Goal: Navigation & Orientation: Find specific page/section

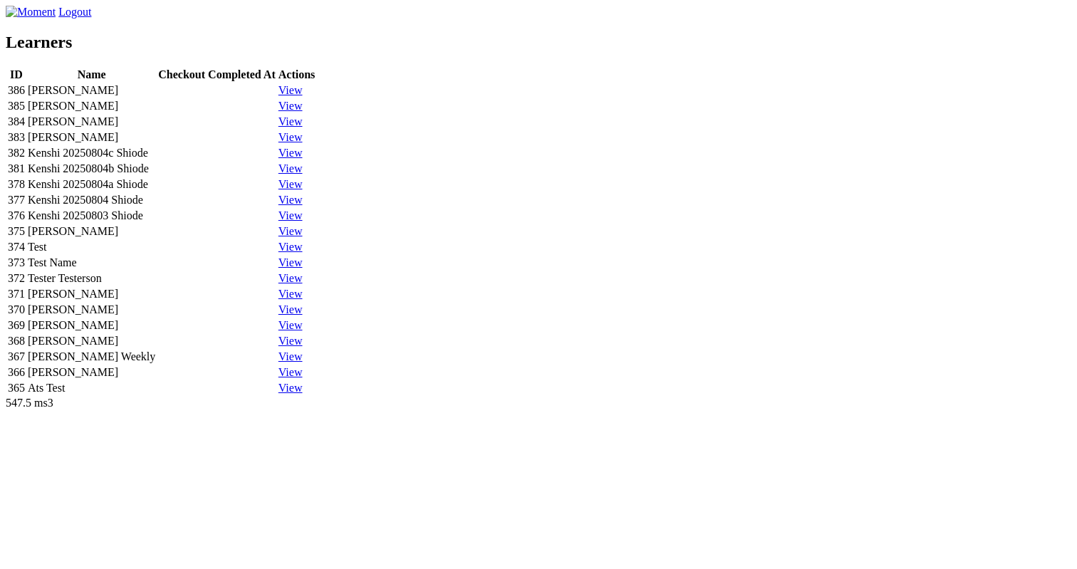
scroll to position [377, 0]
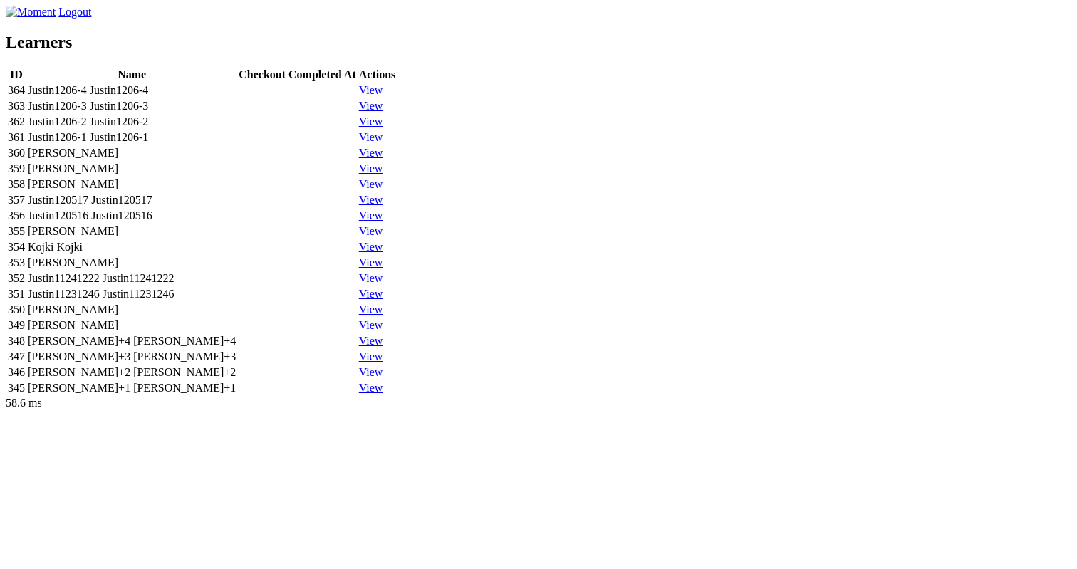
scroll to position [377, 0]
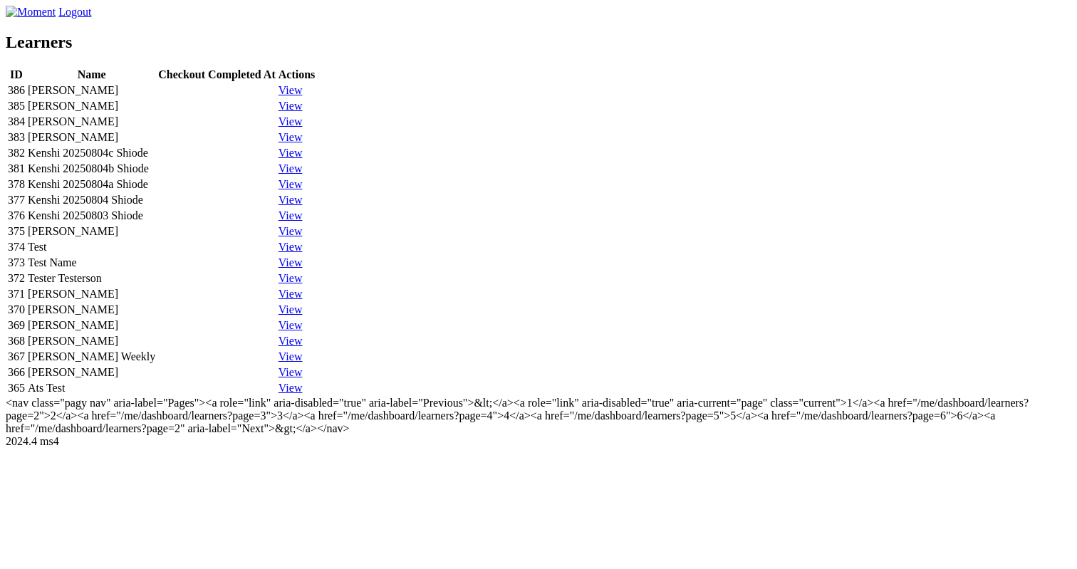
scroll to position [462, 0]
click at [156, 334] on td "[PERSON_NAME]" at bounding box center [91, 341] width 129 height 14
click at [276, 318] on td at bounding box center [216, 325] width 118 height 14
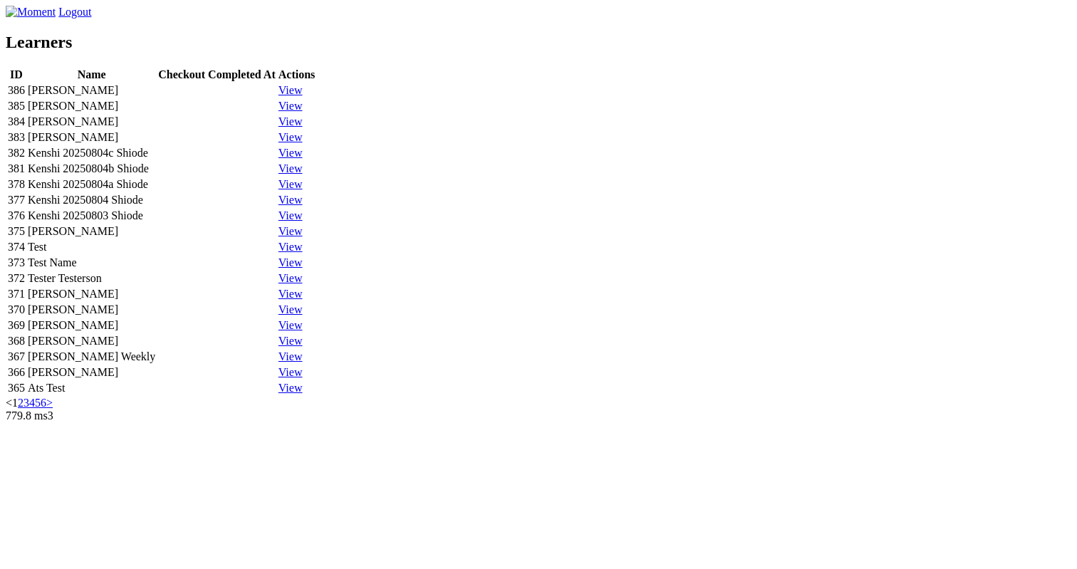
scroll to position [411, 0]
click at [24, 409] on link "2" at bounding box center [21, 403] width 6 height 12
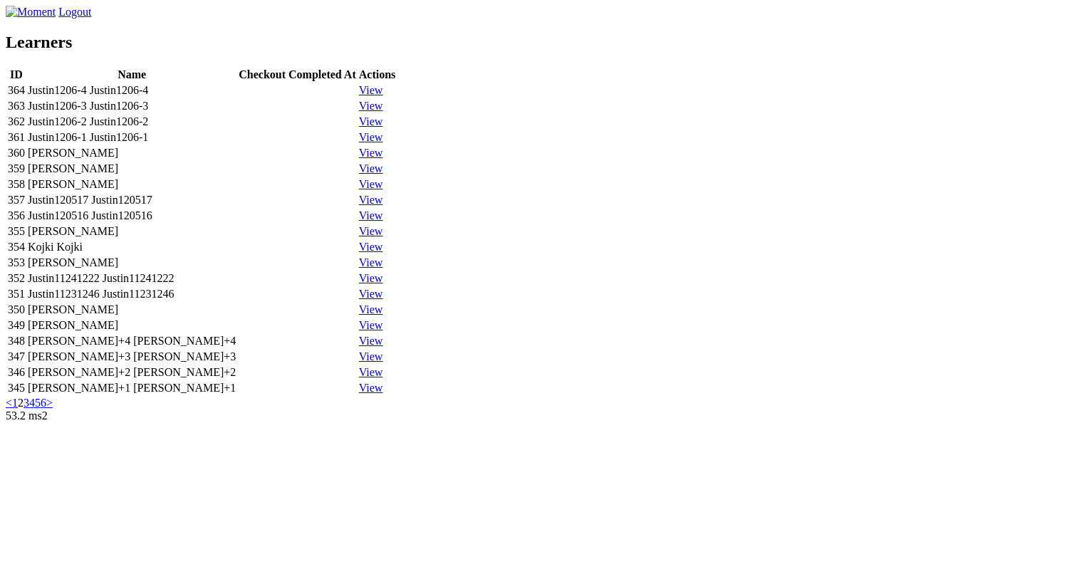
scroll to position [411, 0]
click at [29, 409] on link "3" at bounding box center [27, 403] width 6 height 12
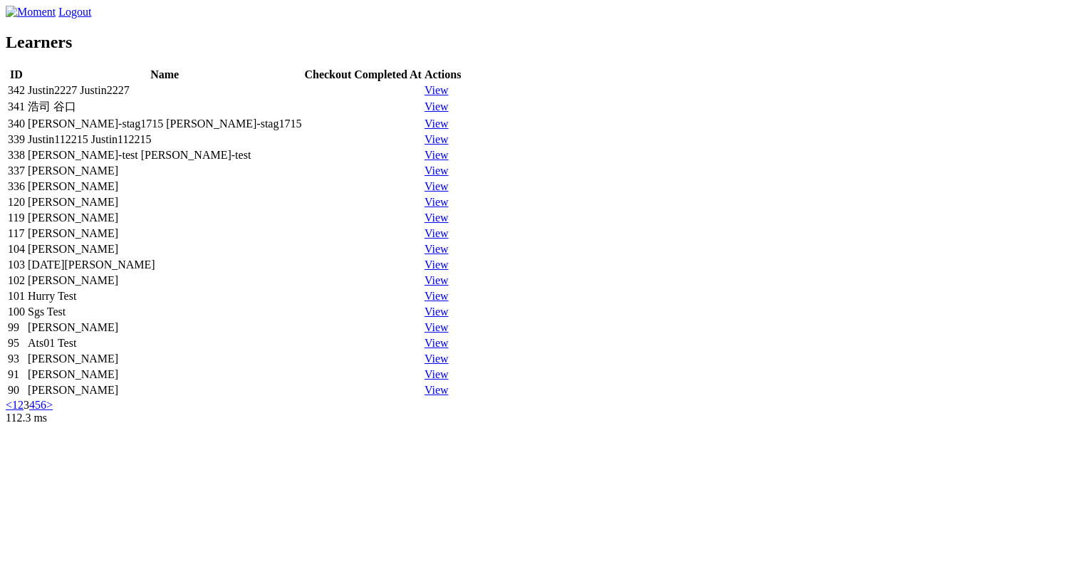
scroll to position [411, 0]
click at [35, 411] on link "4" at bounding box center [32, 405] width 6 height 12
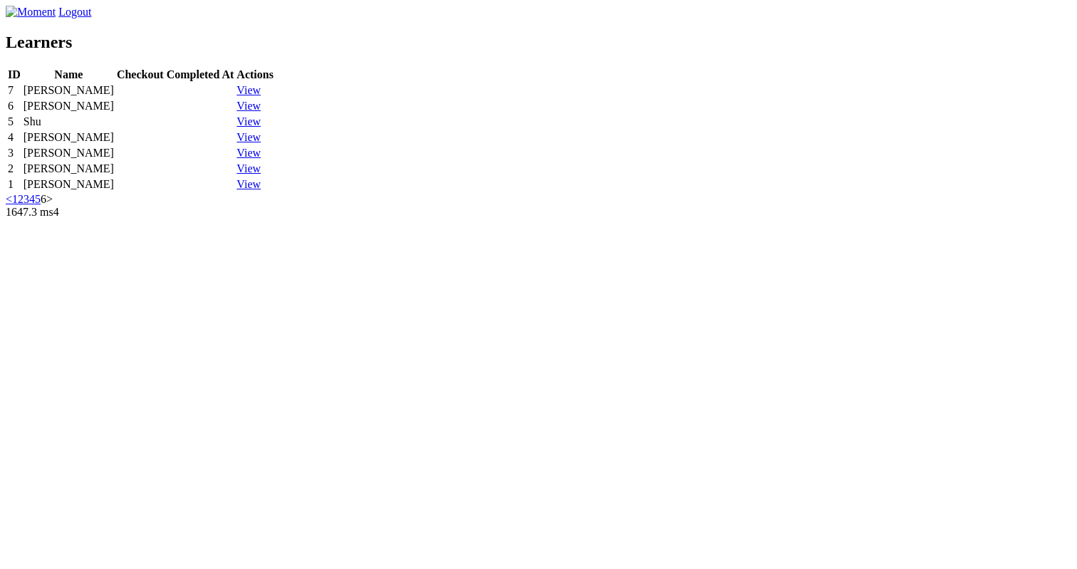
click at [18, 205] on link "1" at bounding box center [15, 199] width 6 height 12
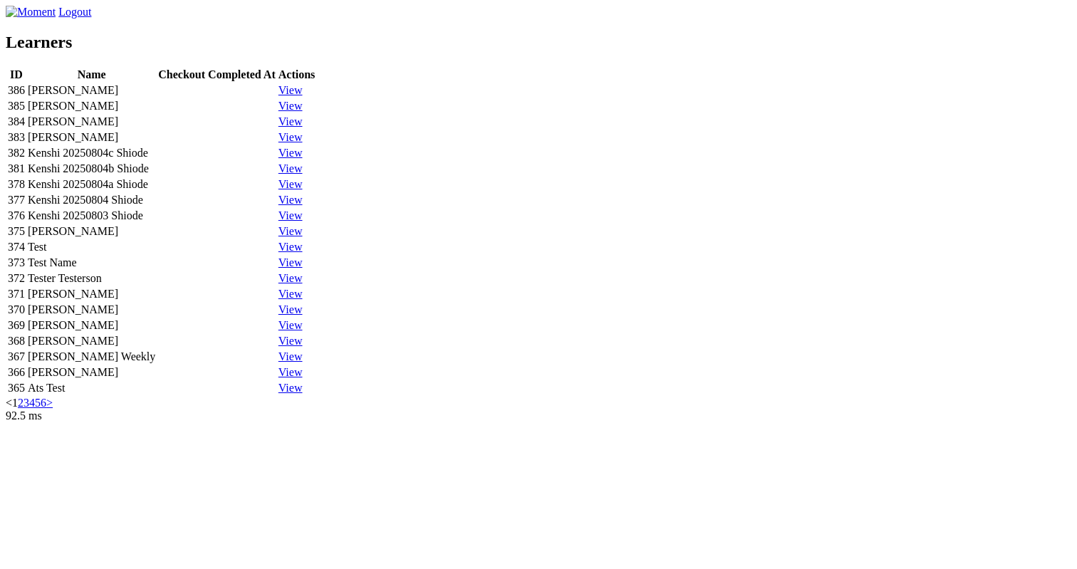
scroll to position [411, 0]
click at [46, 409] on link "6" at bounding box center [44, 403] width 6 height 12
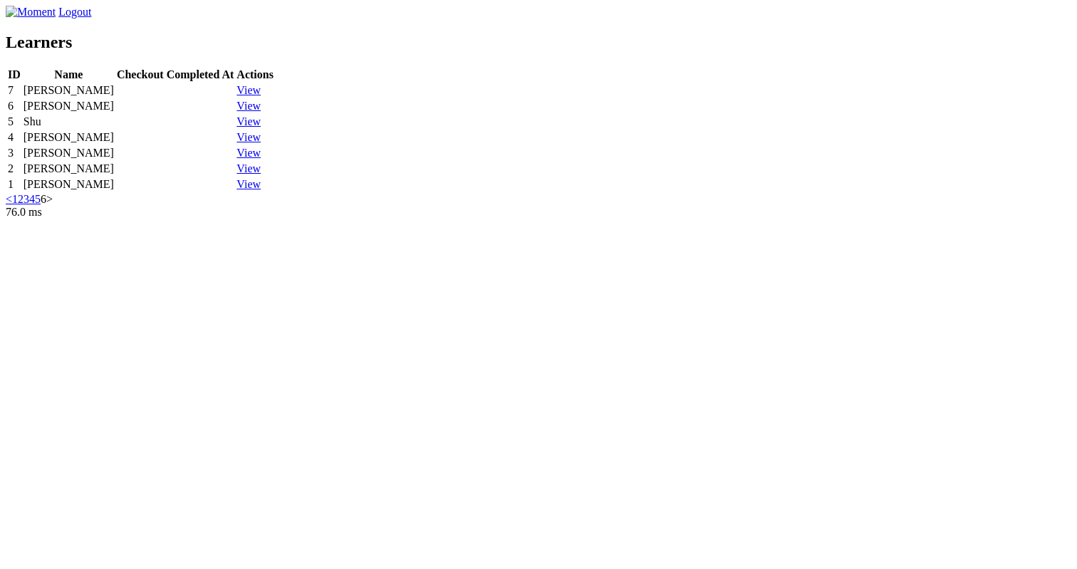
click at [41, 205] on link "5" at bounding box center [38, 199] width 6 height 12
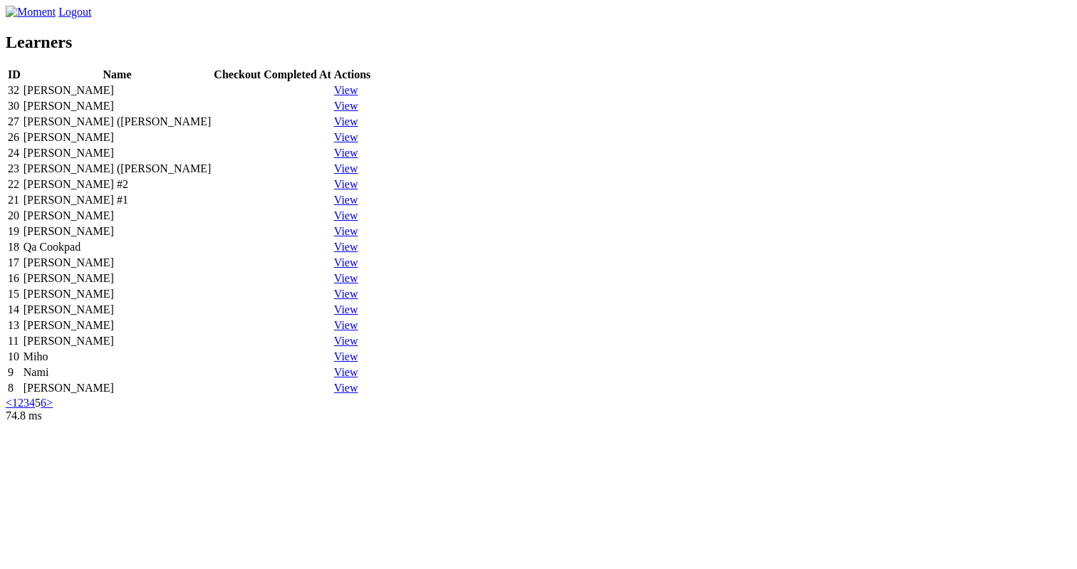
scroll to position [411, 0]
click at [18, 409] on link "1" at bounding box center [15, 403] width 6 height 12
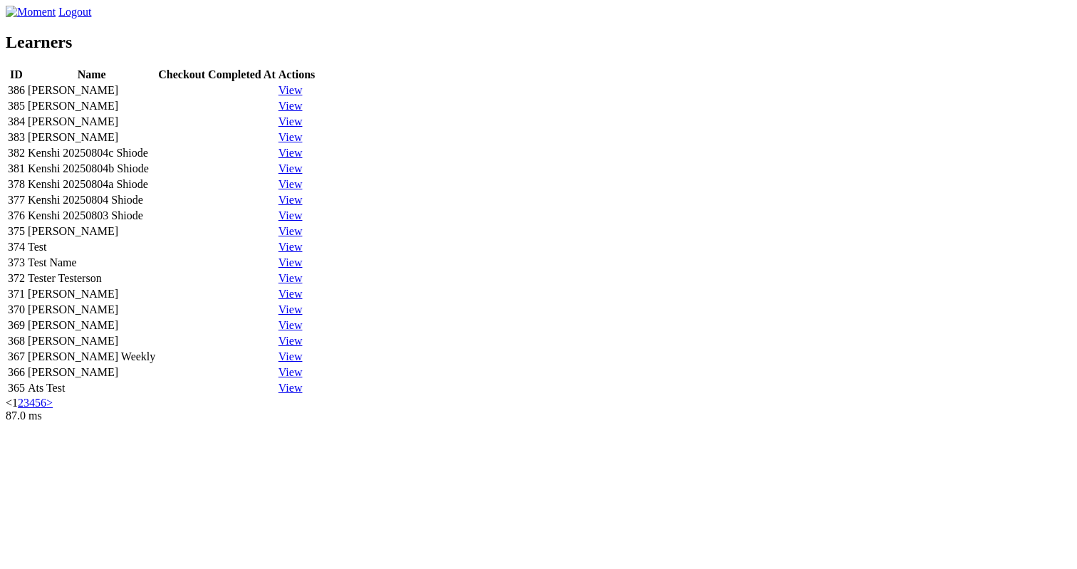
scroll to position [411, 0]
click at [24, 409] on link "2" at bounding box center [21, 403] width 6 height 12
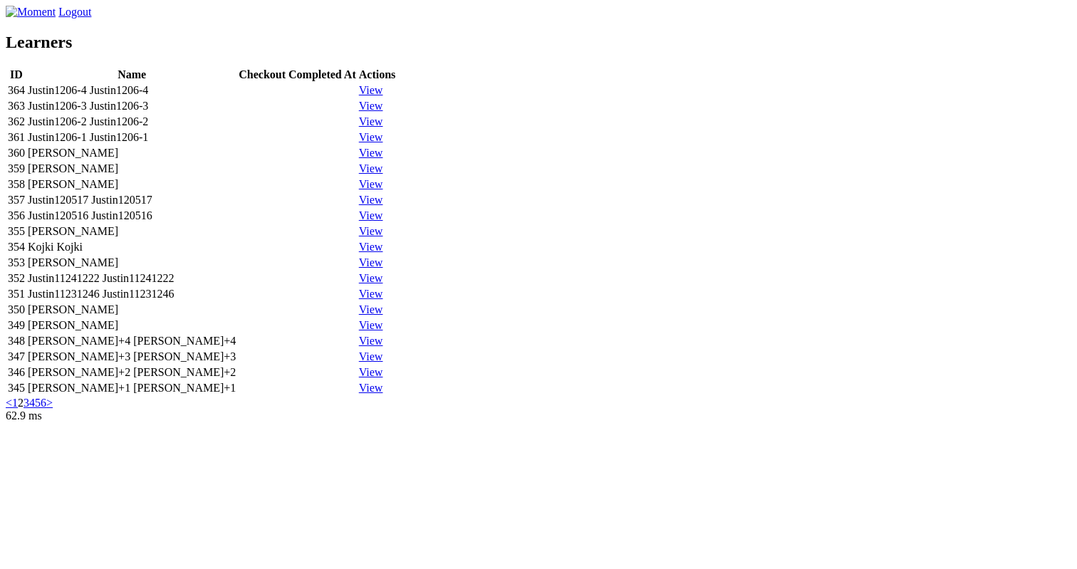
scroll to position [411, 0]
click at [46, 409] on link "6" at bounding box center [44, 403] width 6 height 12
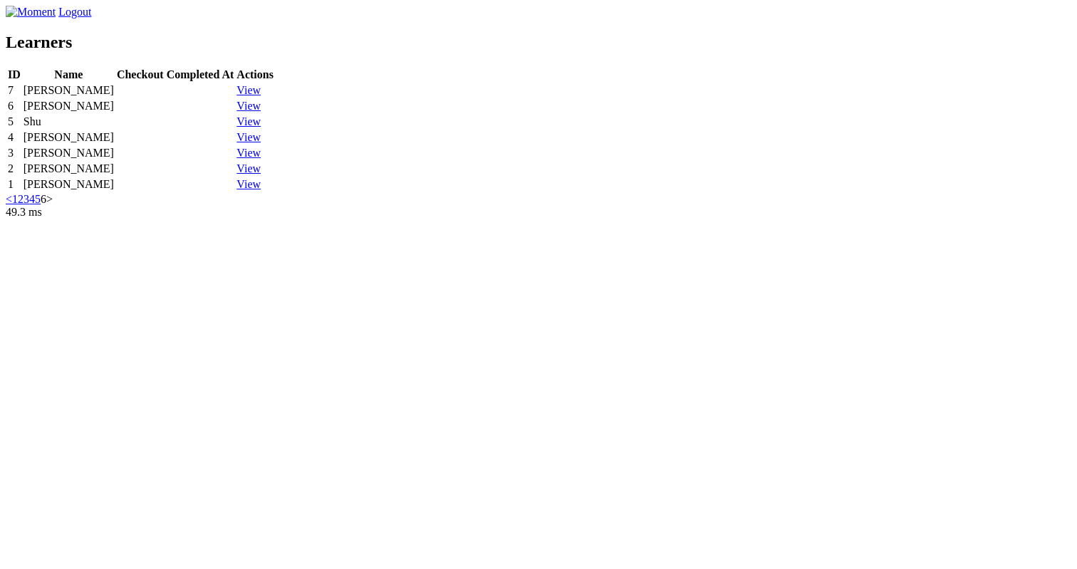
click at [18, 205] on link "1" at bounding box center [15, 199] width 6 height 12
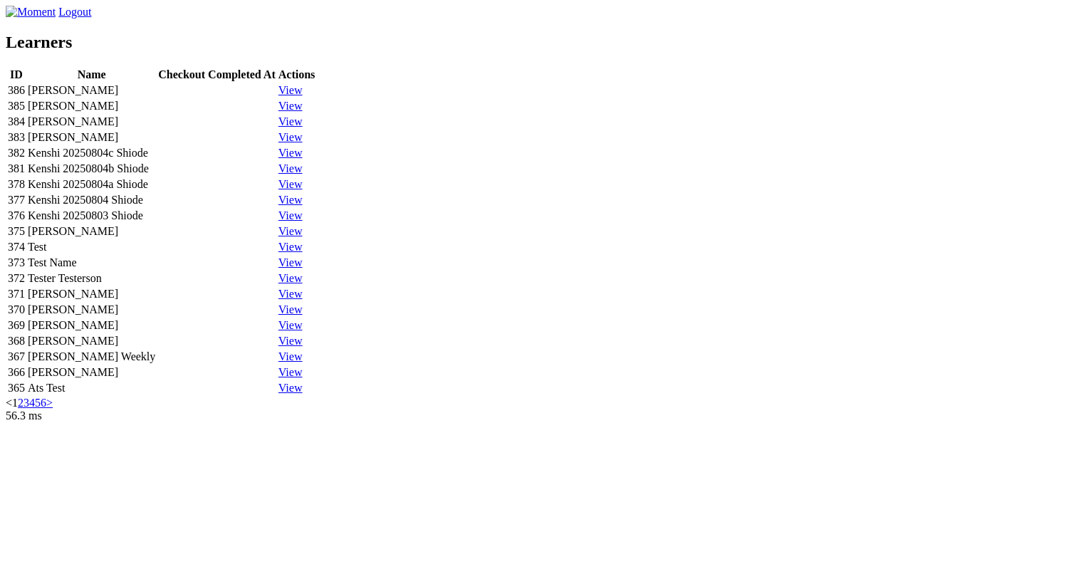
scroll to position [12, 0]
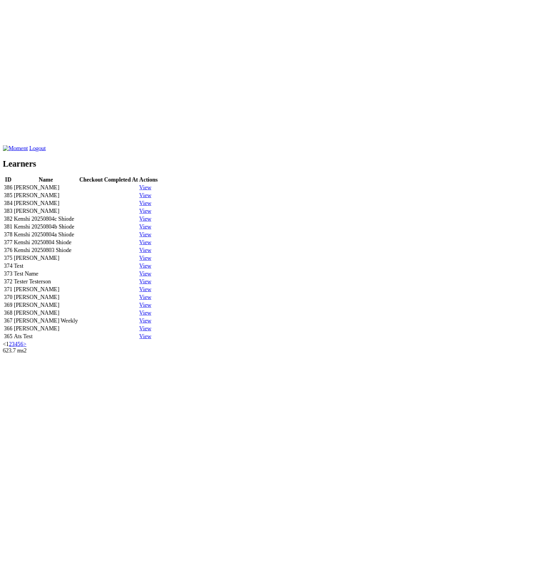
scroll to position [435, 0]
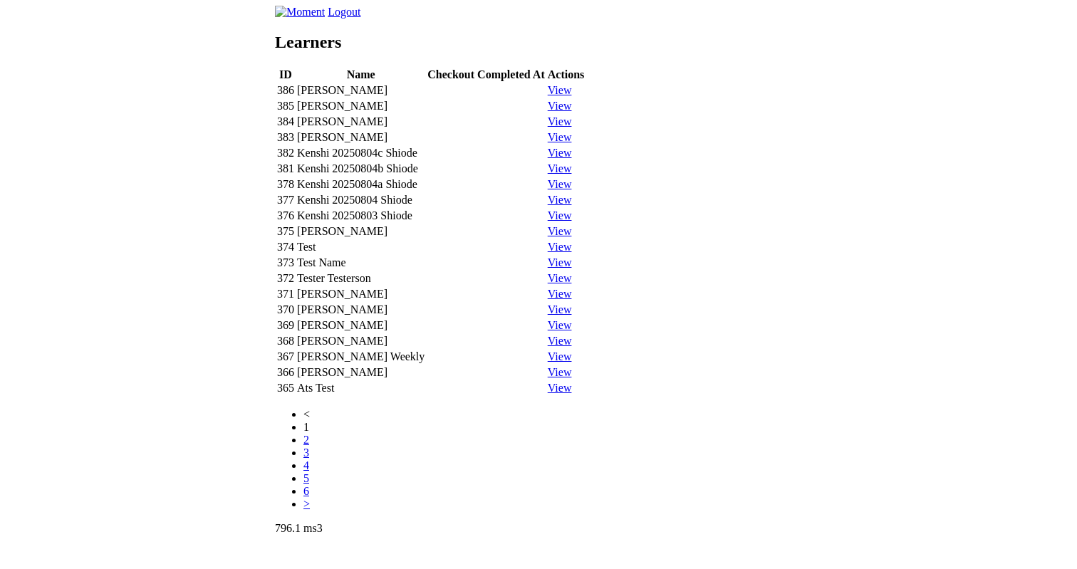
scroll to position [554, 0]
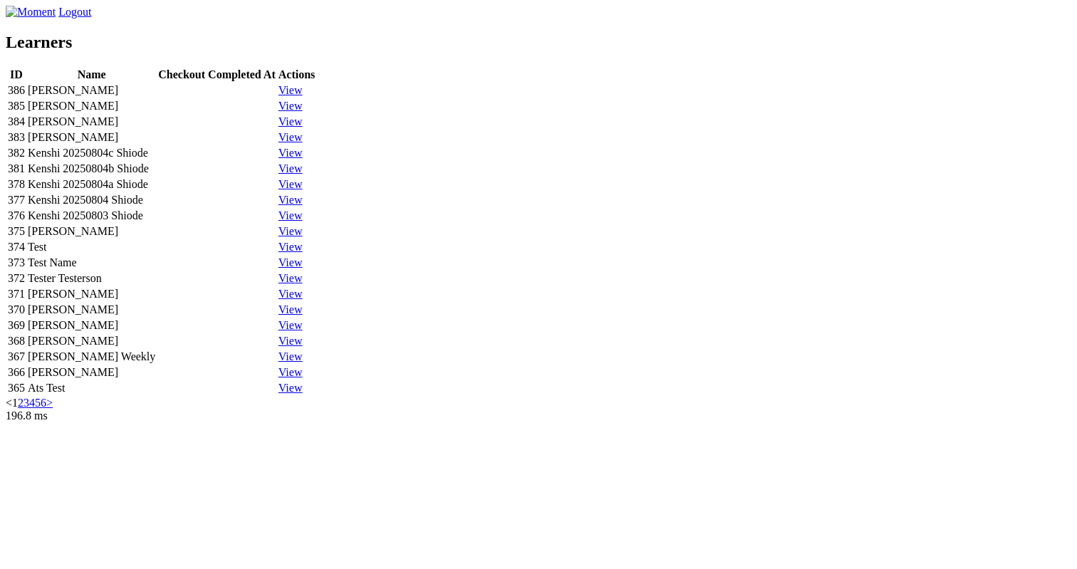
scroll to position [411, 0]
click at [26, 348] on td "368" at bounding box center [16, 341] width 19 height 14
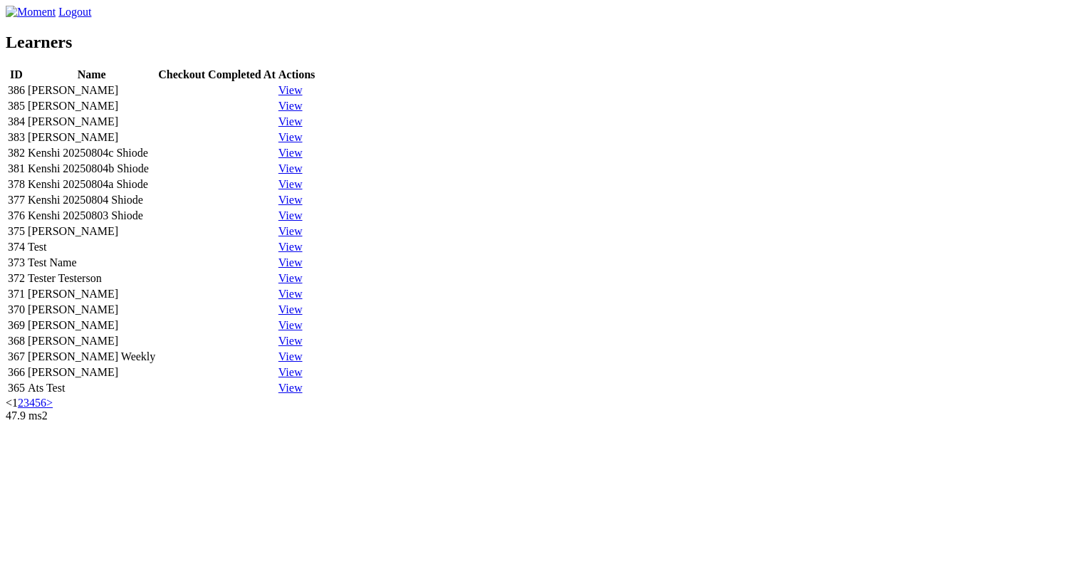
scroll to position [411, 0]
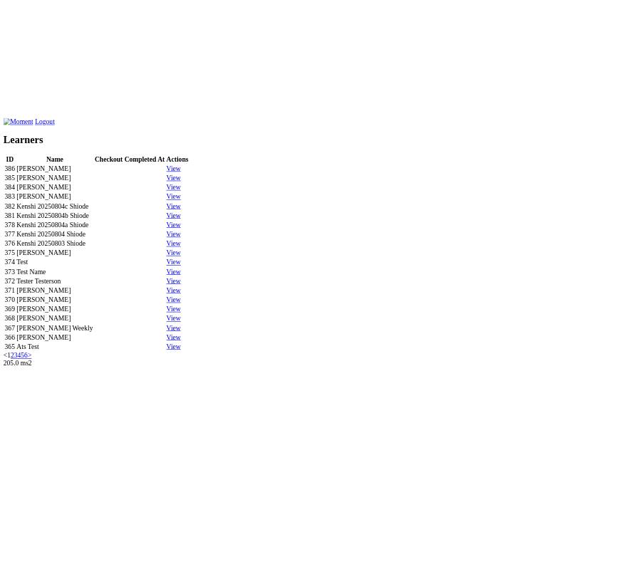
scroll to position [411, 0]
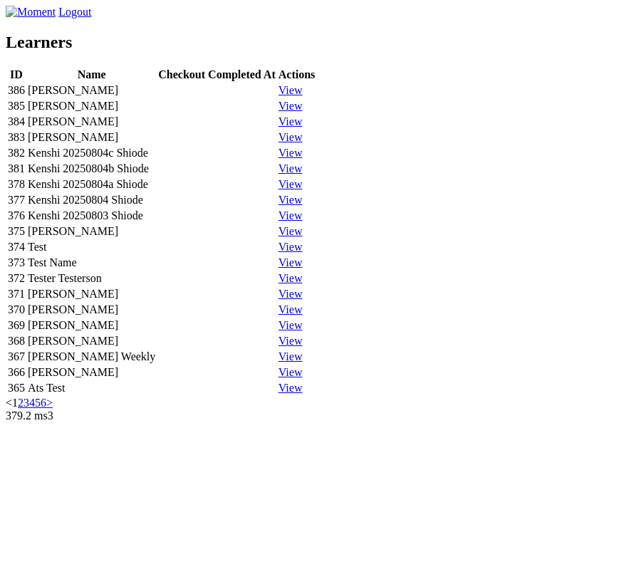
scroll to position [411, 0]
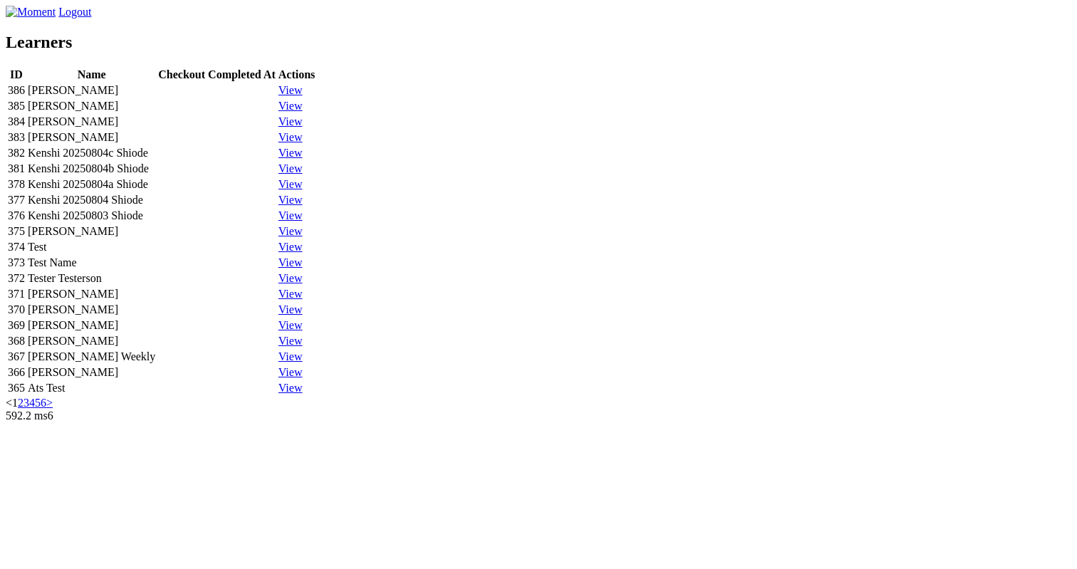
scroll to position [411, 0]
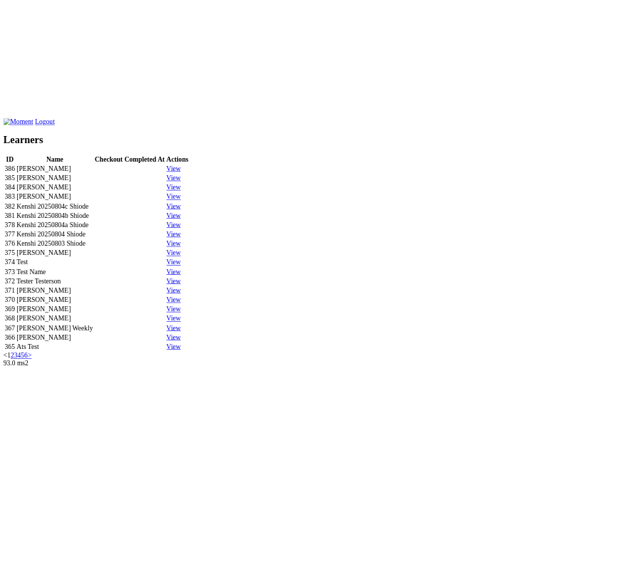
scroll to position [410, 0]
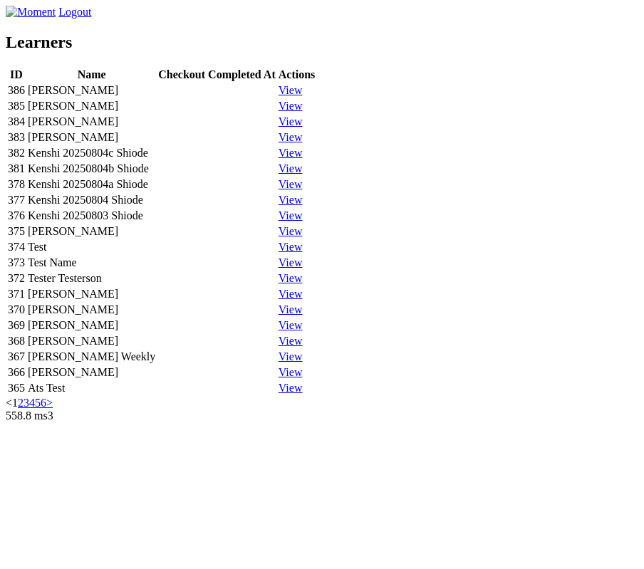
scroll to position [410, 0]
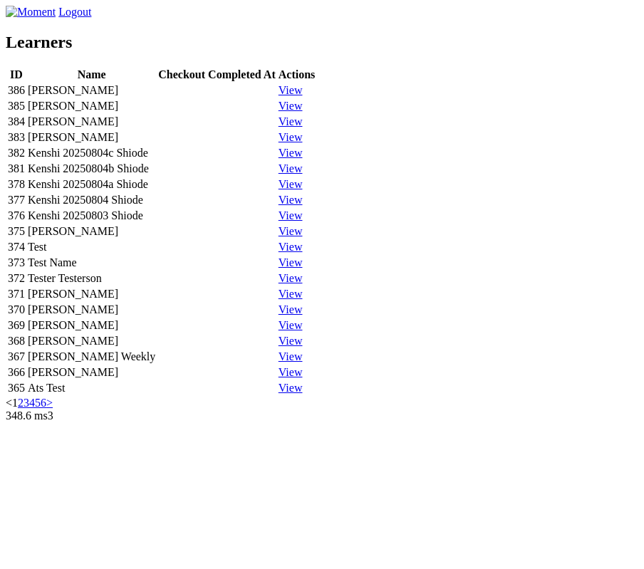
scroll to position [410, 0]
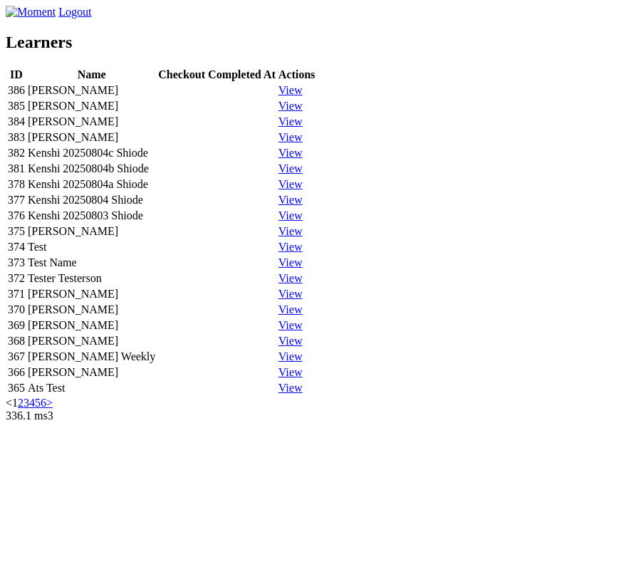
scroll to position [421, 0]
click at [156, 310] on td "[PERSON_NAME]" at bounding box center [91, 310] width 129 height 14
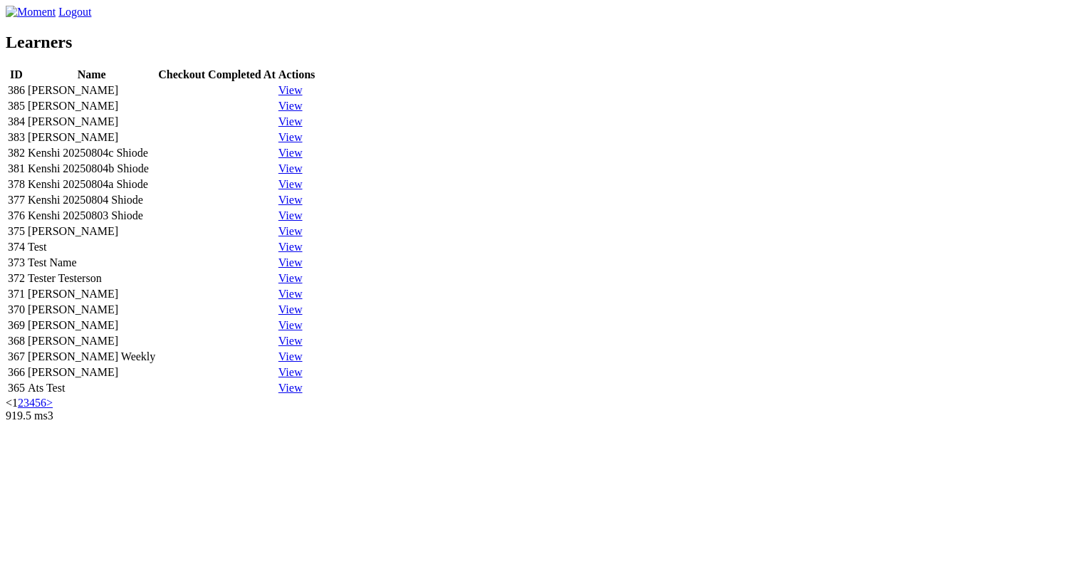
scroll to position [440, 0]
click at [24, 409] on link "2" at bounding box center [21, 403] width 6 height 12
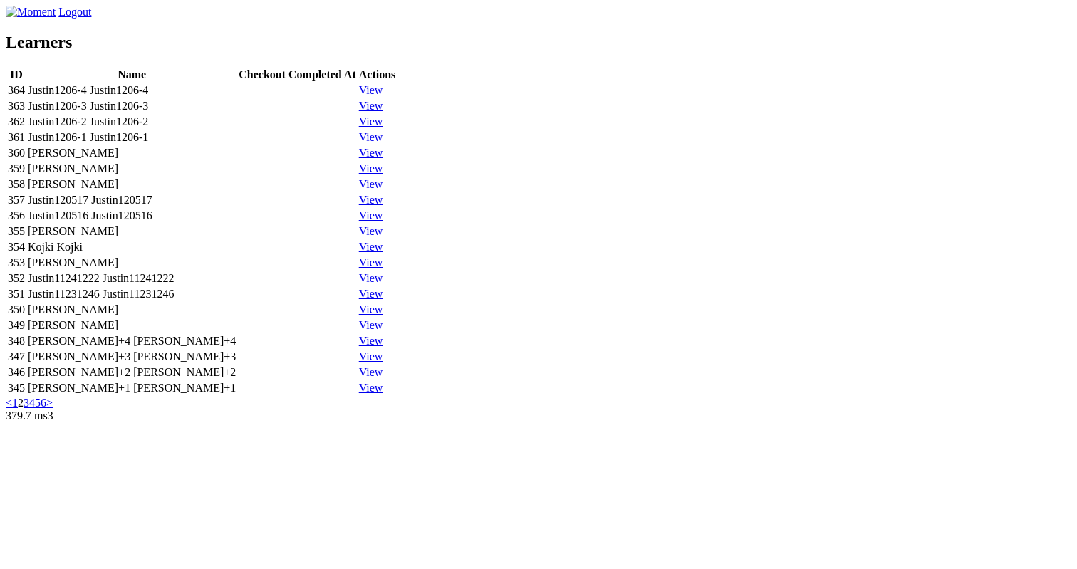
scroll to position [440, 0]
click at [29, 409] on link "3" at bounding box center [27, 403] width 6 height 12
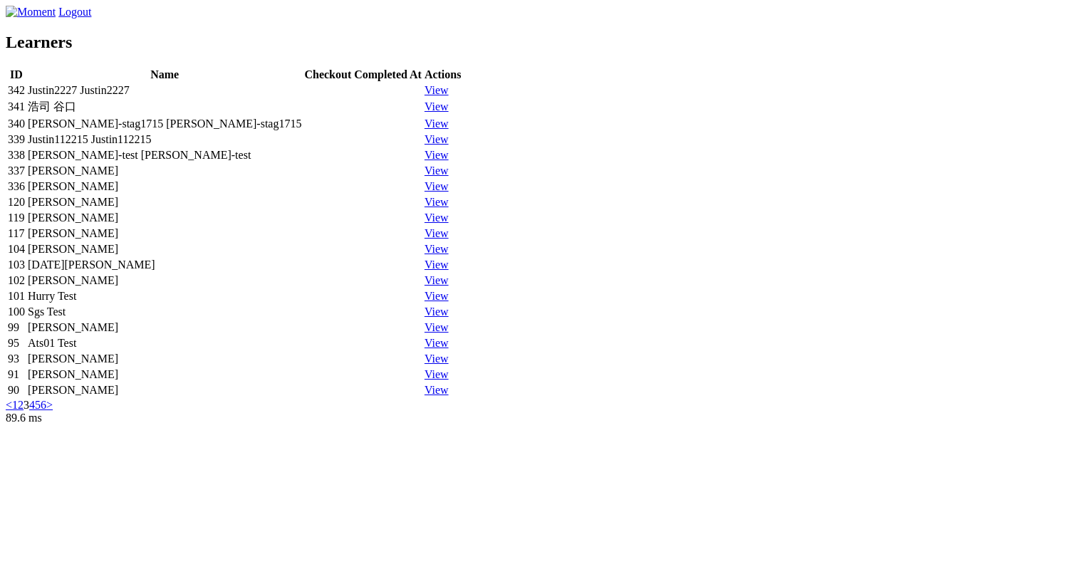
scroll to position [440, 0]
click at [18, 411] on link "1" at bounding box center [15, 405] width 6 height 12
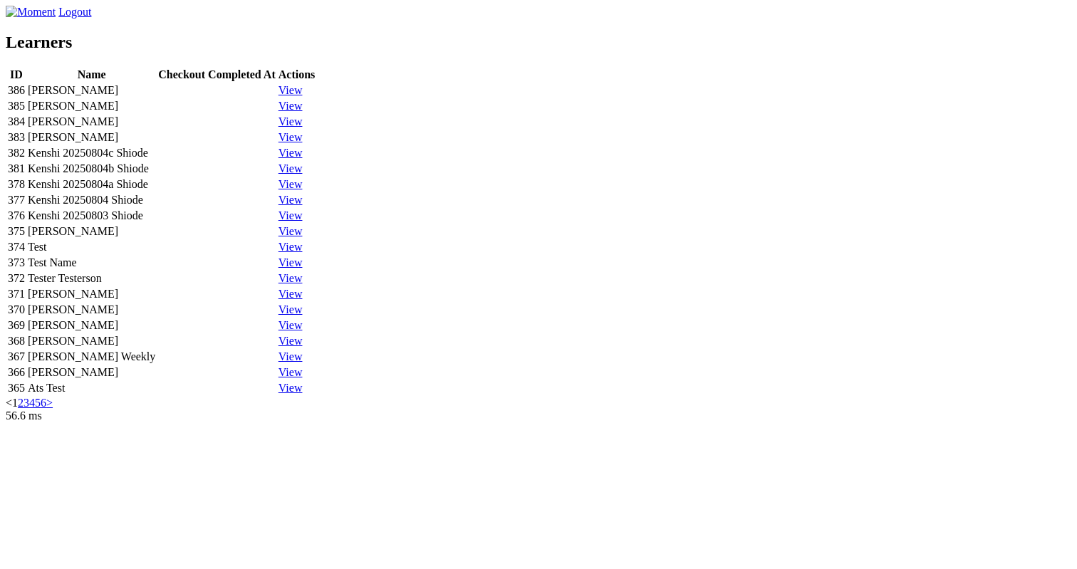
scroll to position [440, 0]
click at [53, 409] on link ">" at bounding box center [49, 403] width 6 height 12
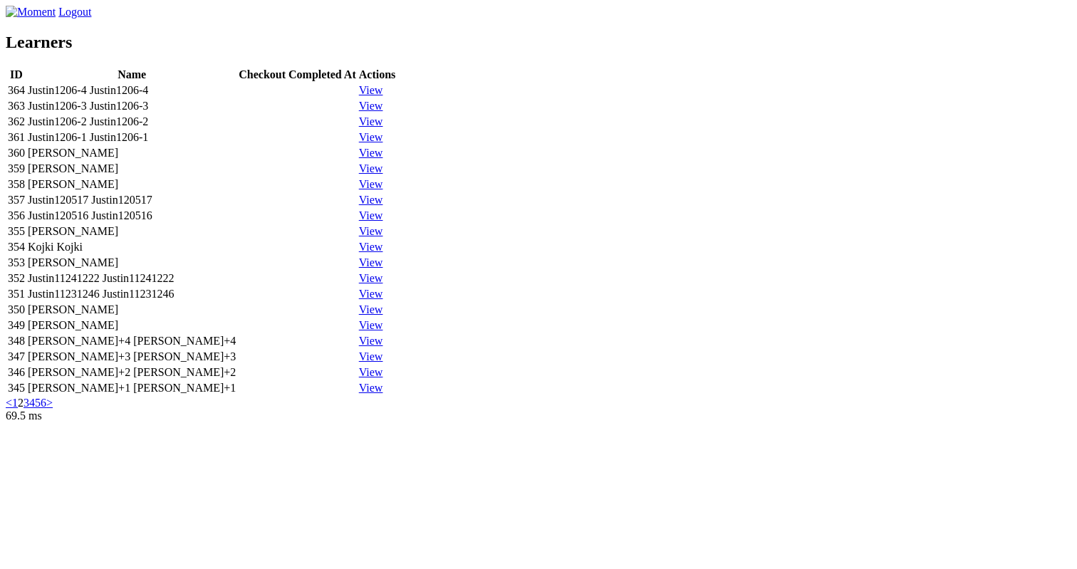
scroll to position [440, 0]
click at [53, 409] on link ">" at bounding box center [49, 403] width 6 height 12
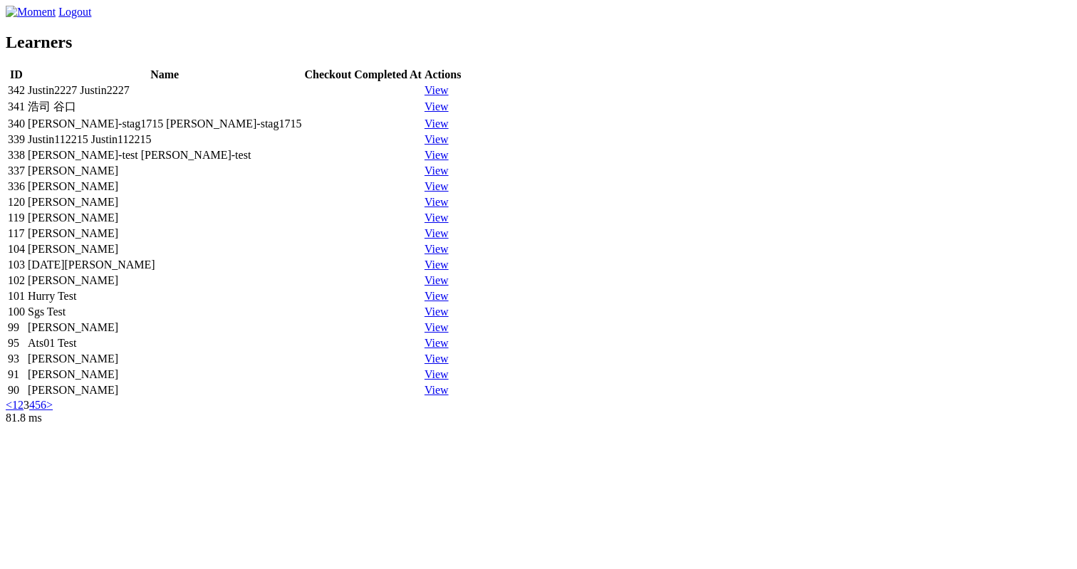
scroll to position [440, 0]
click at [46, 411] on link "6" at bounding box center [44, 405] width 6 height 12
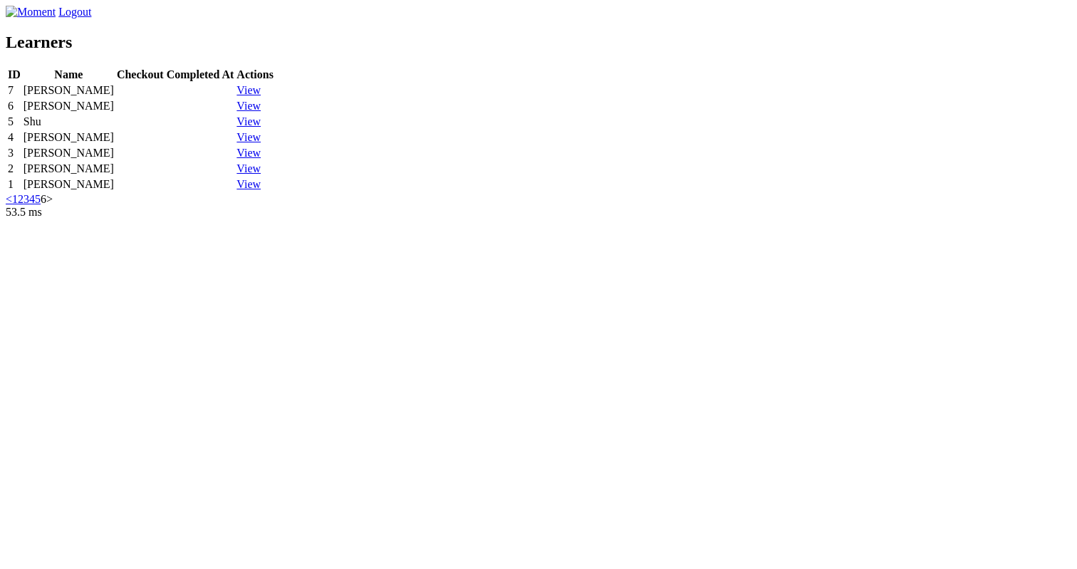
click at [12, 205] on link "<" at bounding box center [9, 199] width 6 height 12
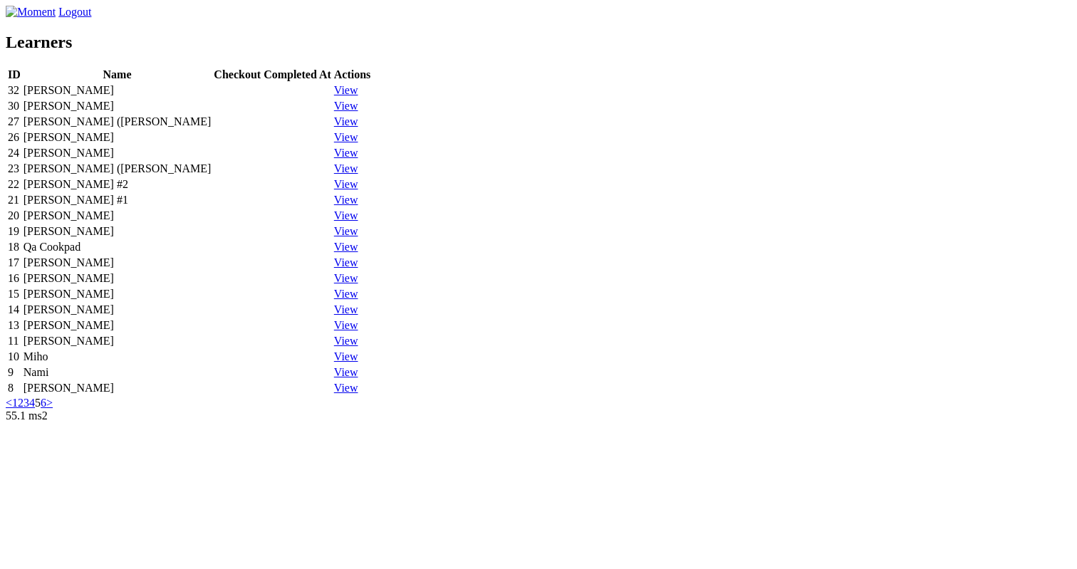
scroll to position [440, 0]
click at [18, 409] on link "1" at bounding box center [15, 403] width 6 height 12
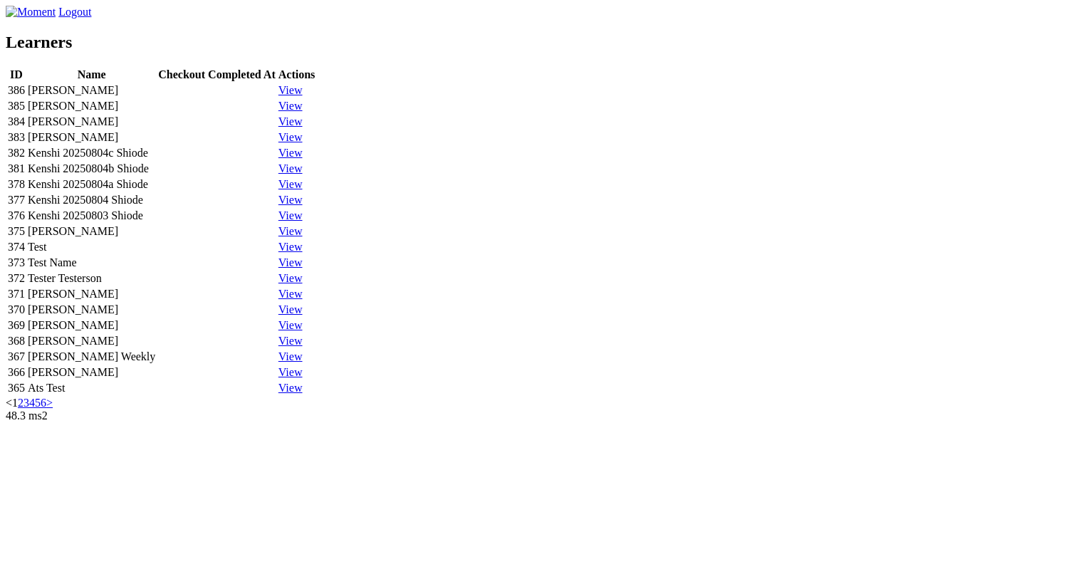
scroll to position [440, 0]
click at [24, 409] on link "2" at bounding box center [21, 403] width 6 height 12
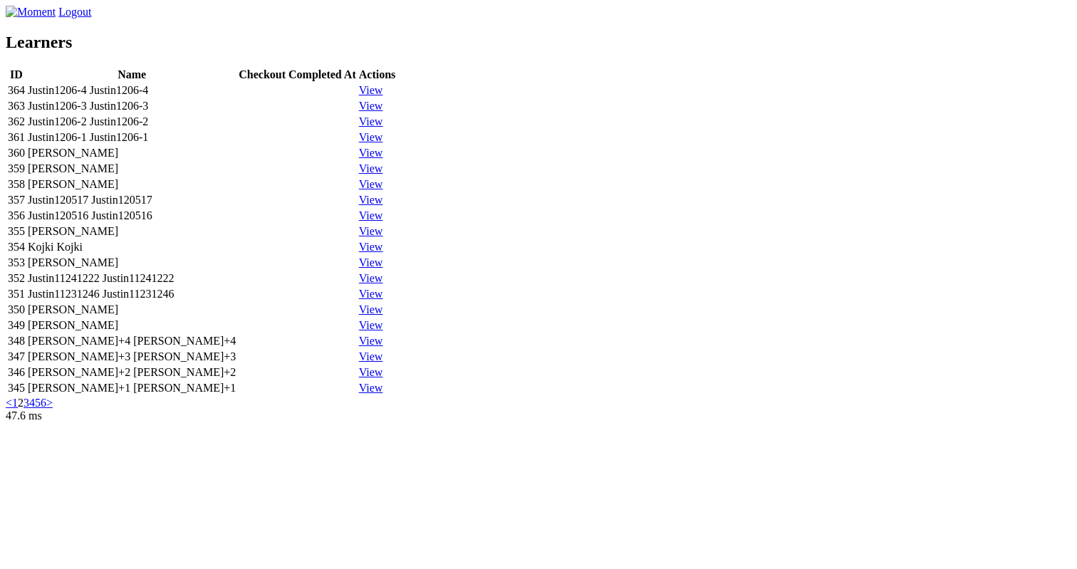
scroll to position [440, 0]
